Goal: Task Accomplishment & Management: Manage account settings

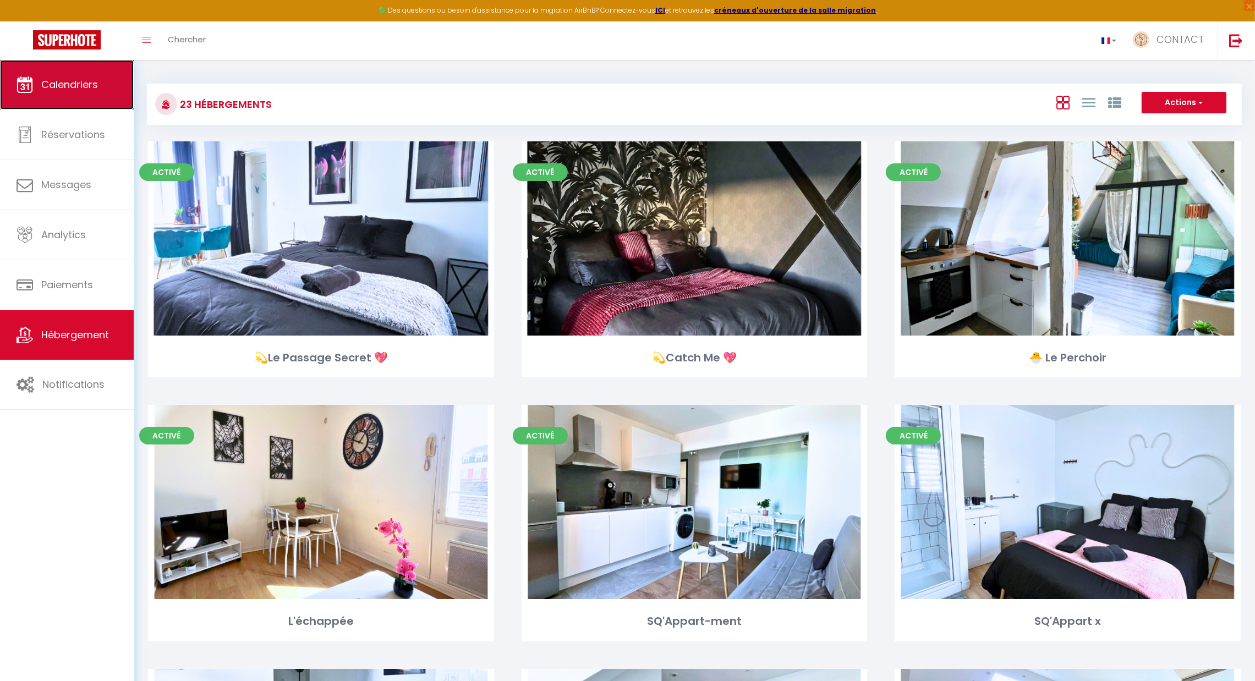
click at [89, 85] on span "Calendriers" at bounding box center [69, 85] width 57 height 14
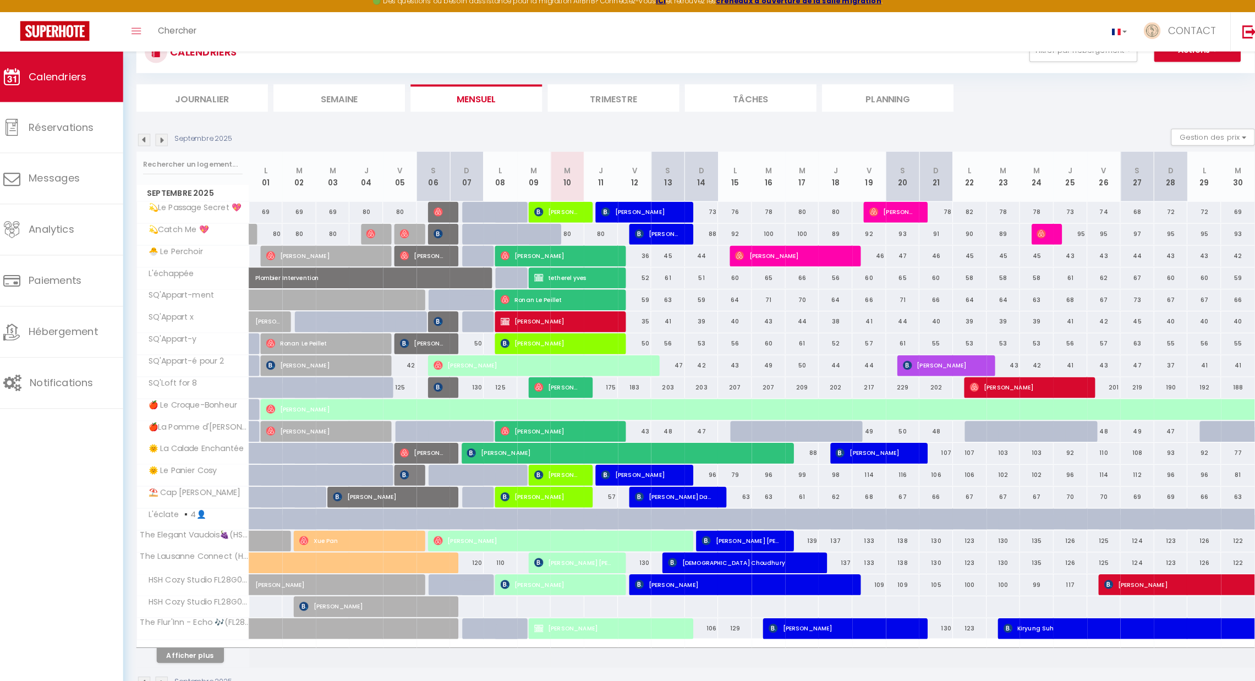
scroll to position [44, 0]
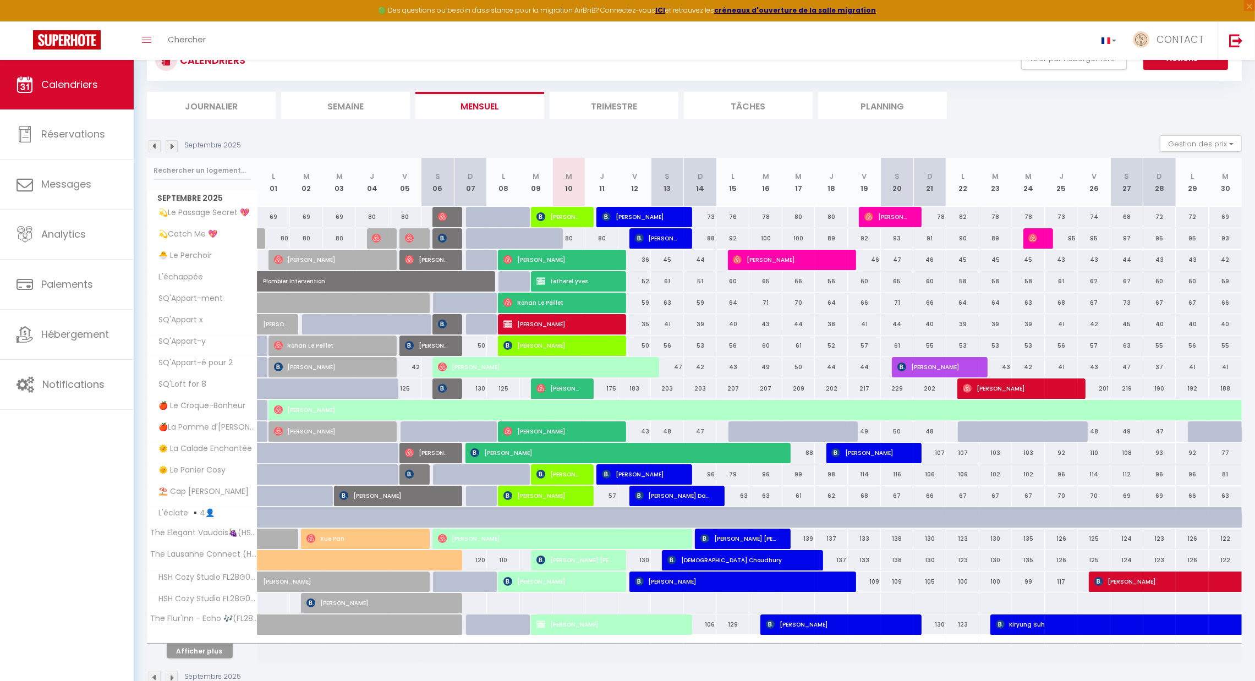
drag, startPoint x: 697, startPoint y: 538, endPoint x: 694, endPoint y: 245, distance: 292.2
click at [694, 245] on tbody "💫Le Passage Secret 💖 69 69 69 80 80 60 [PERSON_NAME] 62 60 67 [PERSON_NAME]" at bounding box center [694, 434] width 1095 height 457
click at [703, 135] on div "Septembre 2025 Gestion des prix Nb Nuits minimum Règles Disponibilité" at bounding box center [694, 146] width 1095 height 23
click at [567, 217] on span "[PERSON_NAME]" at bounding box center [559, 216] width 44 height 21
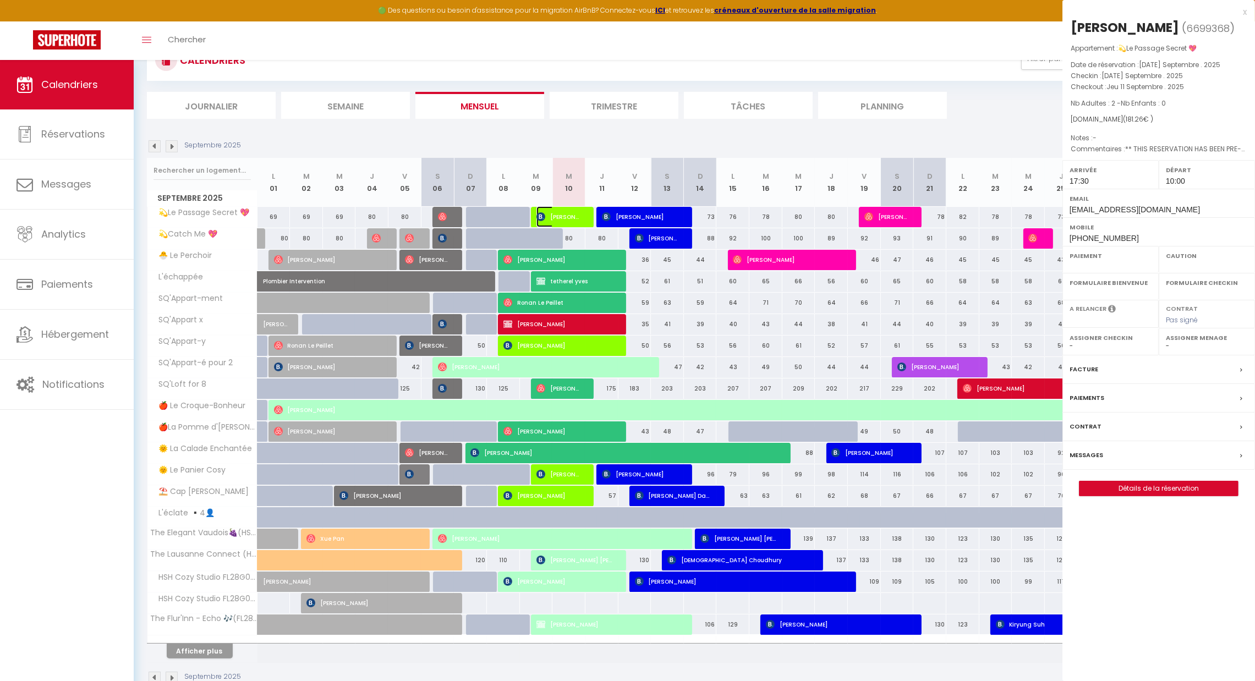
select select "OK"
select select "KO"
select select "0"
select select "1"
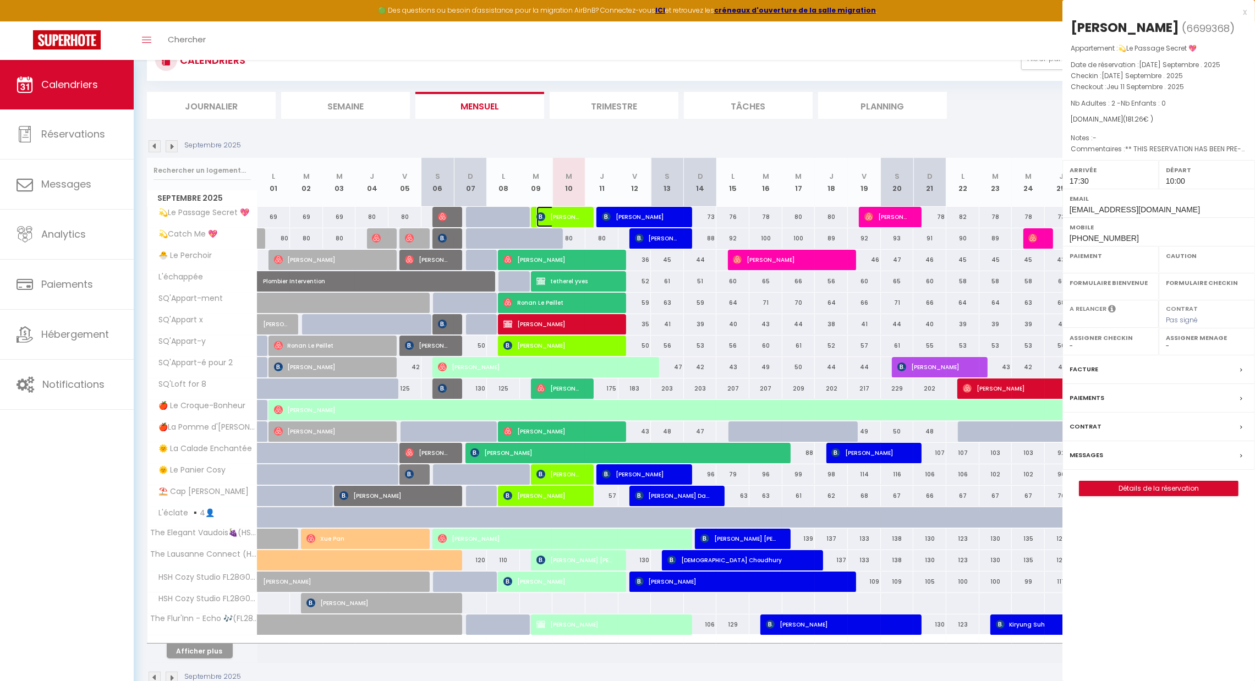
select select
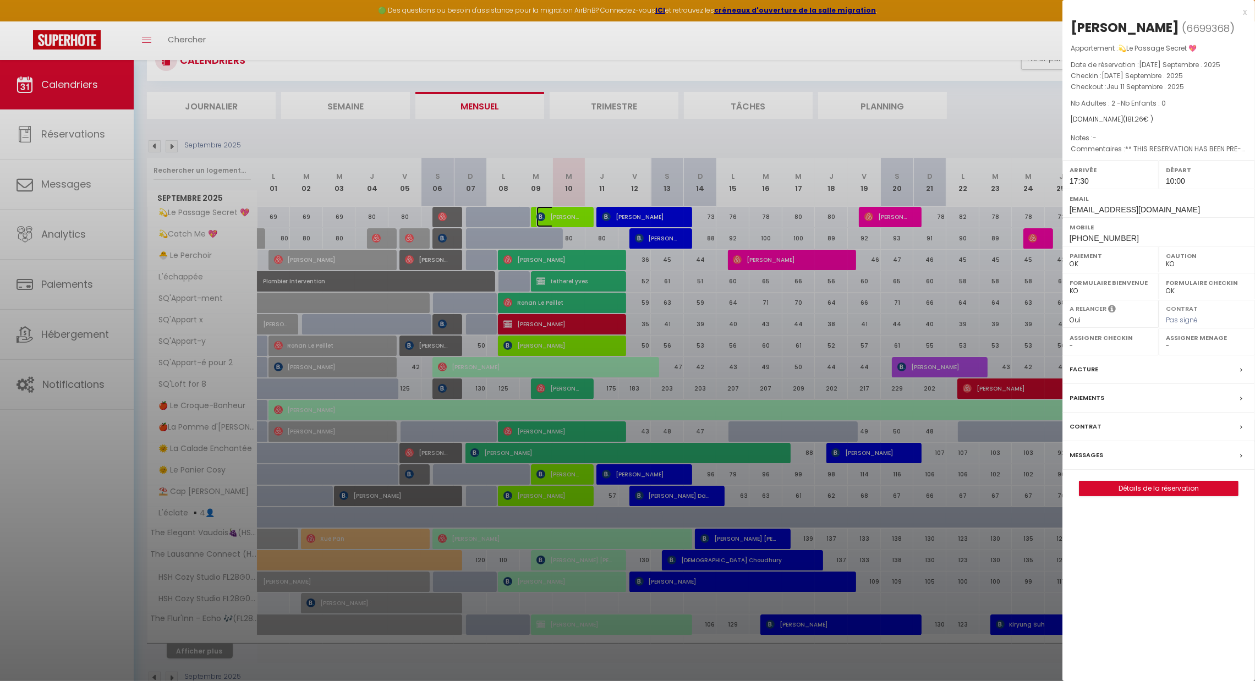
select select "42733"
select select "46278"
click at [648, 218] on div at bounding box center [627, 340] width 1255 height 681
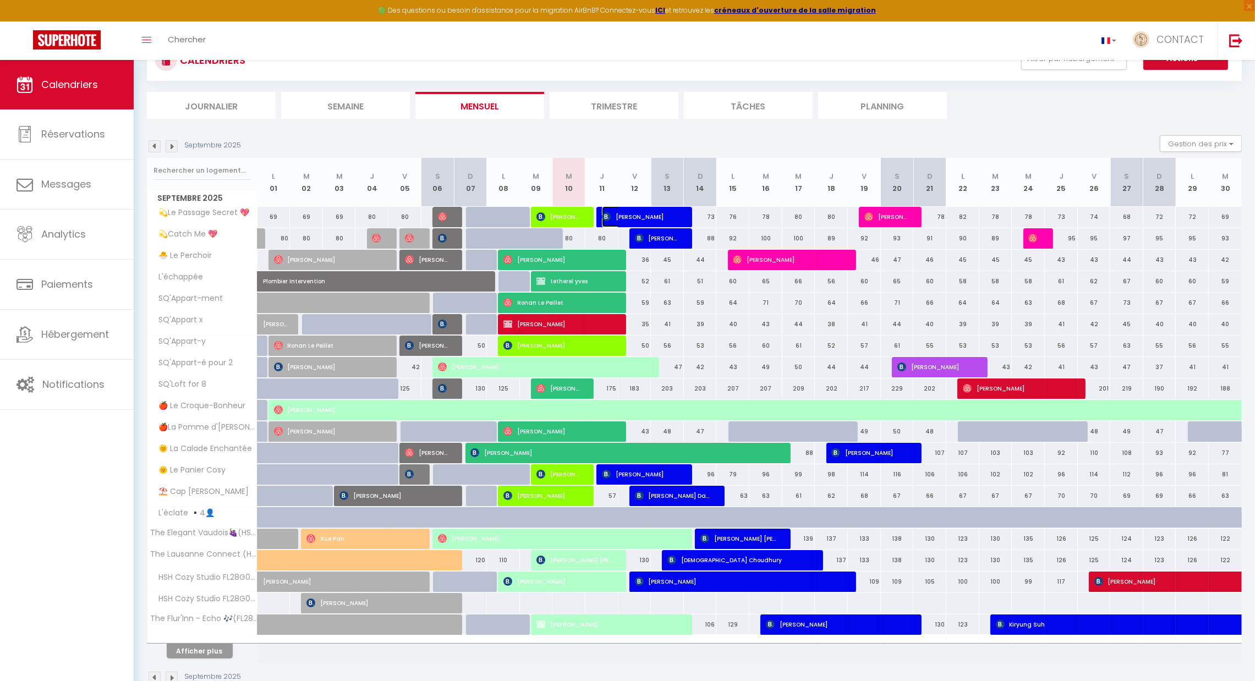
click at [643, 216] on span "[PERSON_NAME]" at bounding box center [640, 216] width 77 height 21
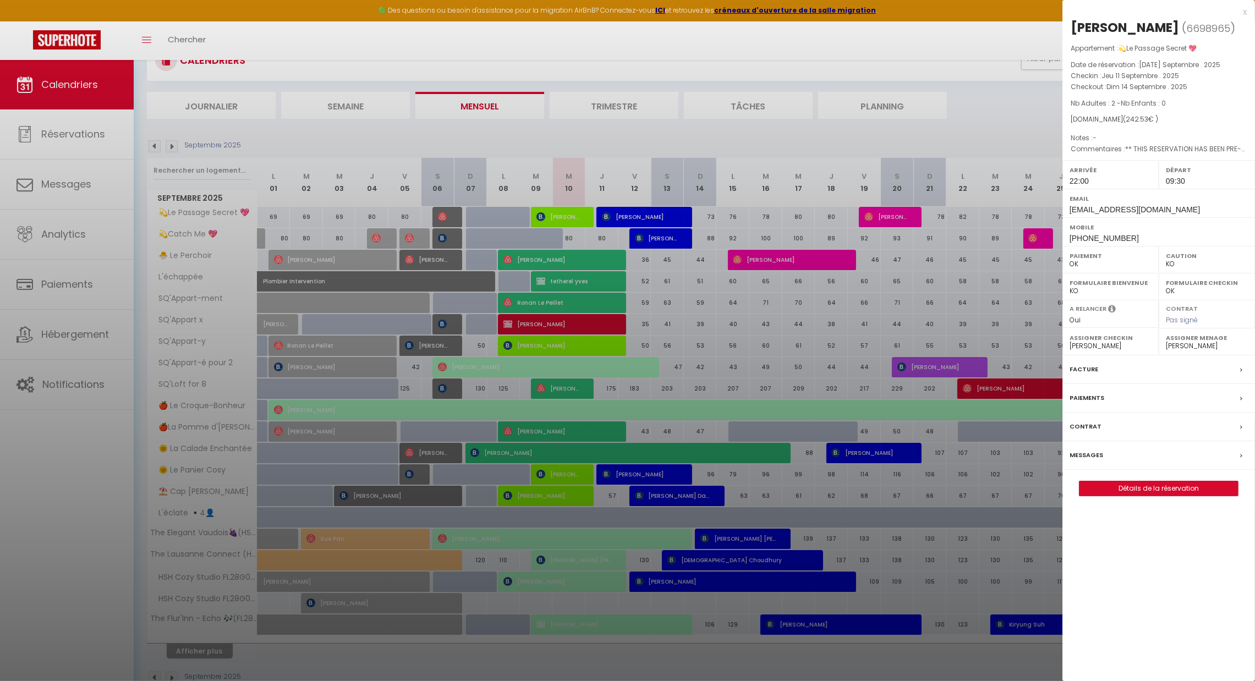
click at [659, 237] on div at bounding box center [627, 340] width 1255 height 681
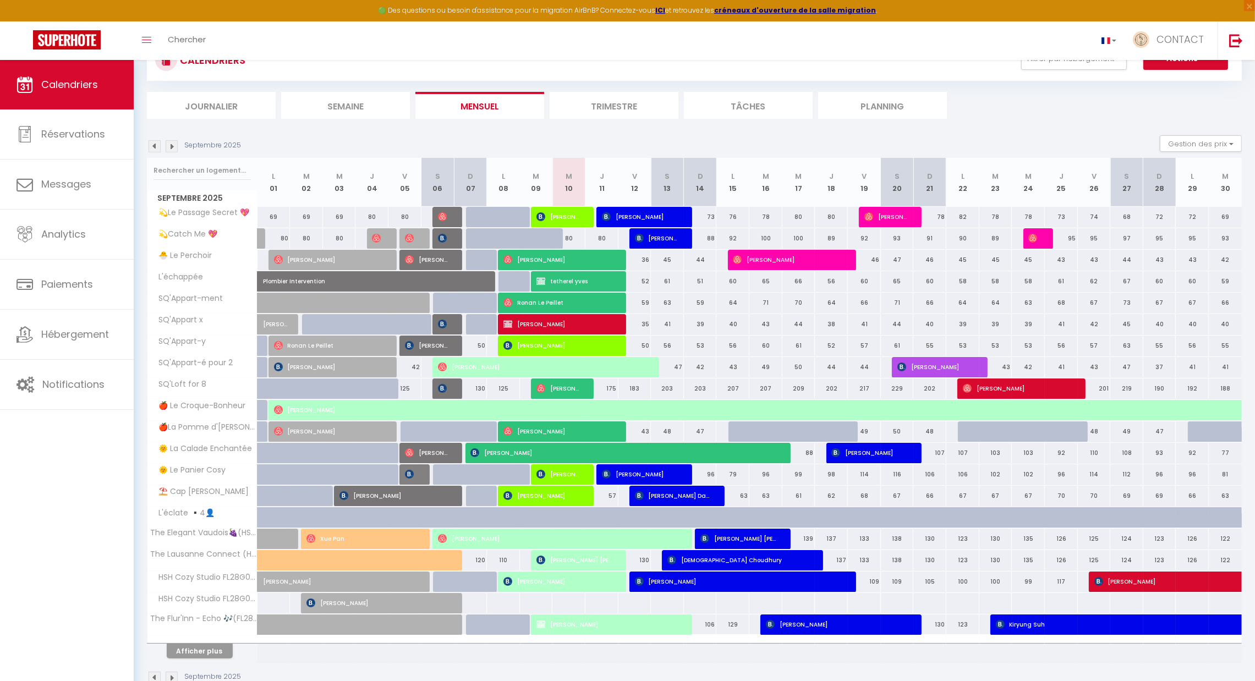
scroll to position [65, 0]
